Goal: Task Accomplishment & Management: Use online tool/utility

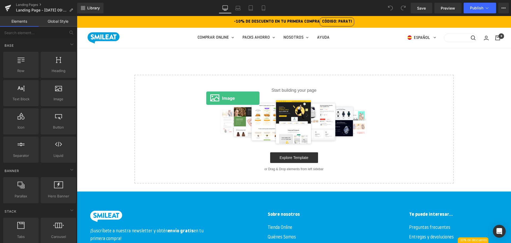
drag, startPoint x: 149, startPoint y: 112, endPoint x: 228, endPoint y: 103, distance: 79.4
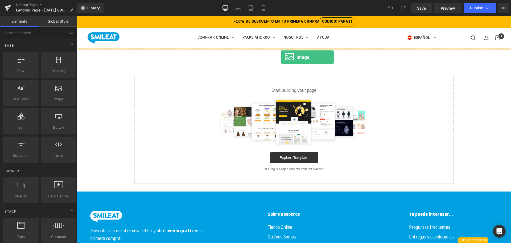
drag, startPoint x: 132, startPoint y: 112, endPoint x: 281, endPoint y: 57, distance: 158.6
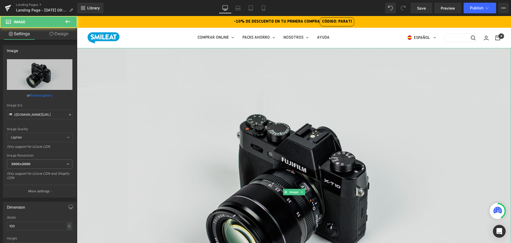
click at [223, 113] on img at bounding box center [294, 192] width 434 height 288
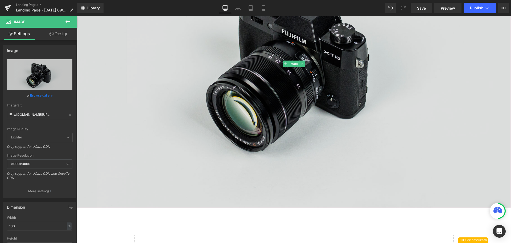
scroll to position [107, 0]
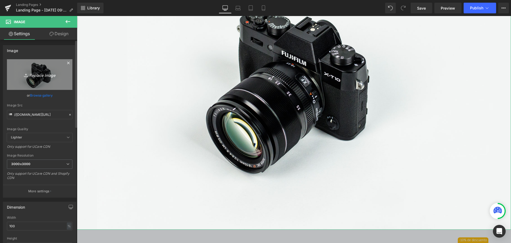
click at [22, 71] on icon "Replace Image" at bounding box center [39, 74] width 43 height 7
click at [36, 71] on link "Replace Image" at bounding box center [40, 74] width 66 height 31
type input "C:\fakepath\Logo firma Bcorp.png"
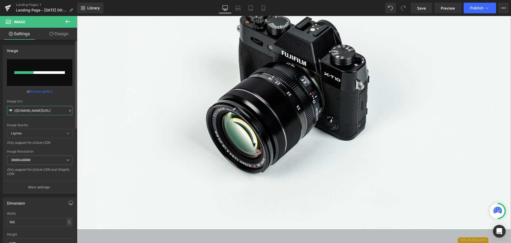
click at [48, 110] on input "//[DOMAIN_NAME][URL]" at bounding box center [40, 110] width 66 height 9
type input "[URL][DOMAIN_NAME]"
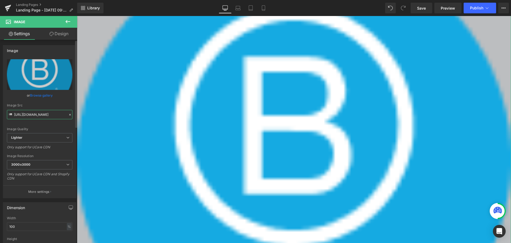
click at [25, 110] on input "[URL][DOMAIN_NAME]" at bounding box center [40, 114] width 66 height 9
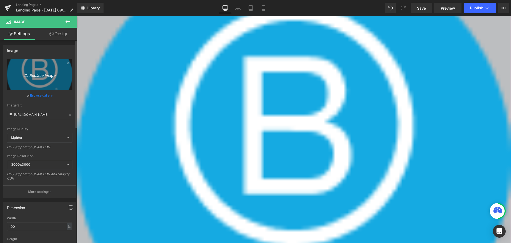
click at [37, 73] on icon "Replace Image" at bounding box center [39, 74] width 43 height 7
type input "C:\fakepath\Logo firma IG.png"
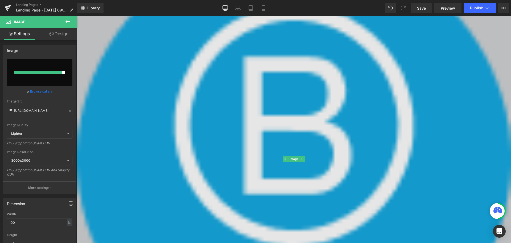
type input "[URL][DOMAIN_NAME]"
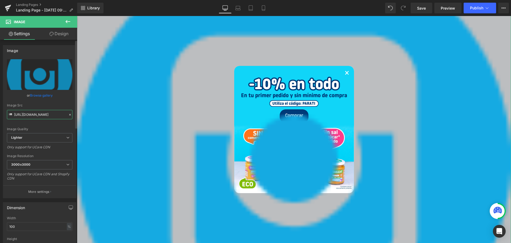
click at [38, 114] on input "[URL][DOMAIN_NAME]" at bounding box center [40, 114] width 66 height 9
click at [36, 111] on input "[URL][DOMAIN_NAME]" at bounding box center [40, 114] width 66 height 9
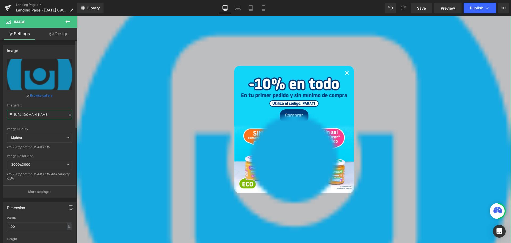
click at [36, 111] on input "[URL][DOMAIN_NAME]" at bounding box center [40, 114] width 66 height 9
